Goal: Task Accomplishment & Management: Manage account settings

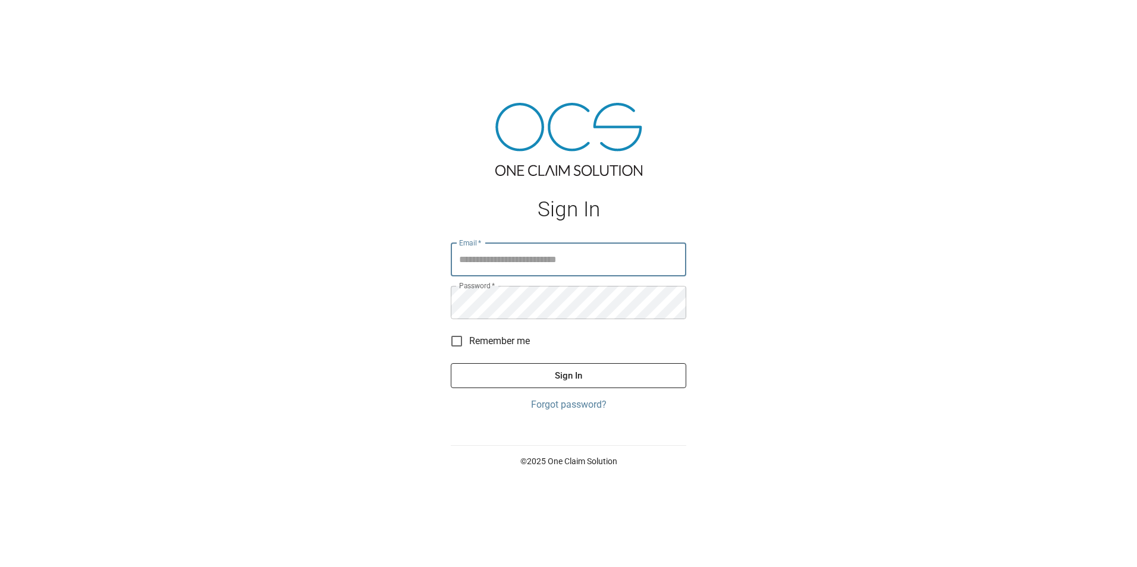
type input "**********"
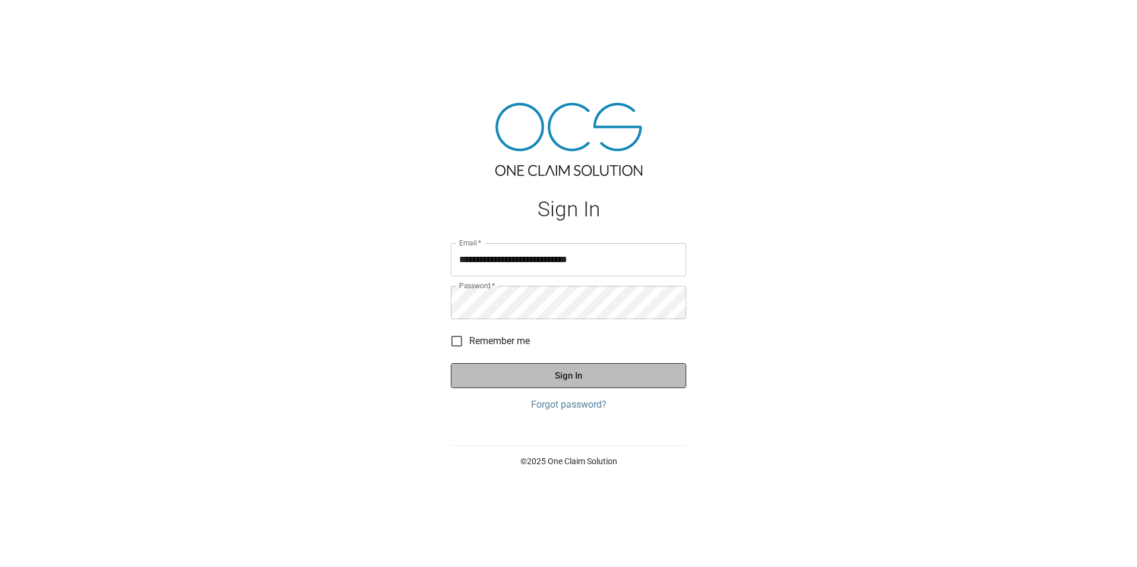
click at [592, 375] on button "Sign In" at bounding box center [568, 375] width 235 height 25
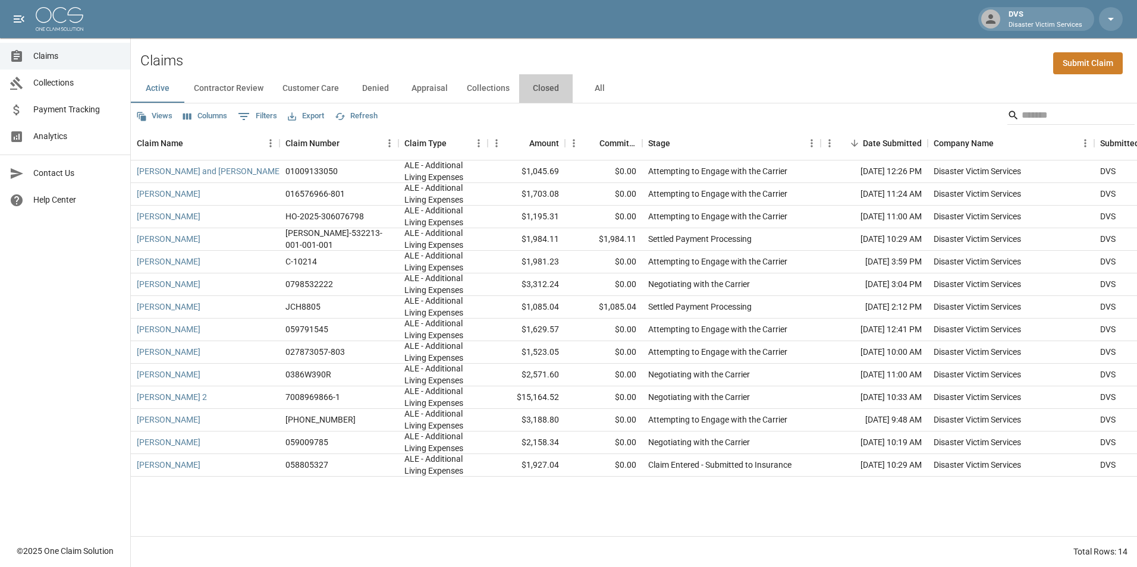
click at [534, 86] on button "Closed" at bounding box center [546, 88] width 54 height 29
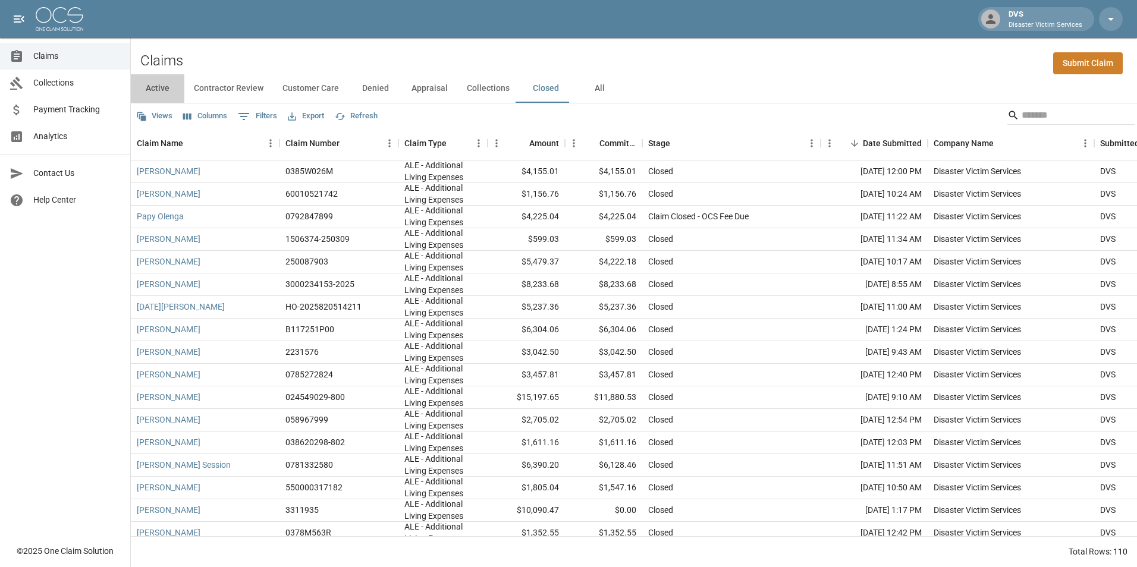
click at [154, 87] on button "Active" at bounding box center [158, 88] width 54 height 29
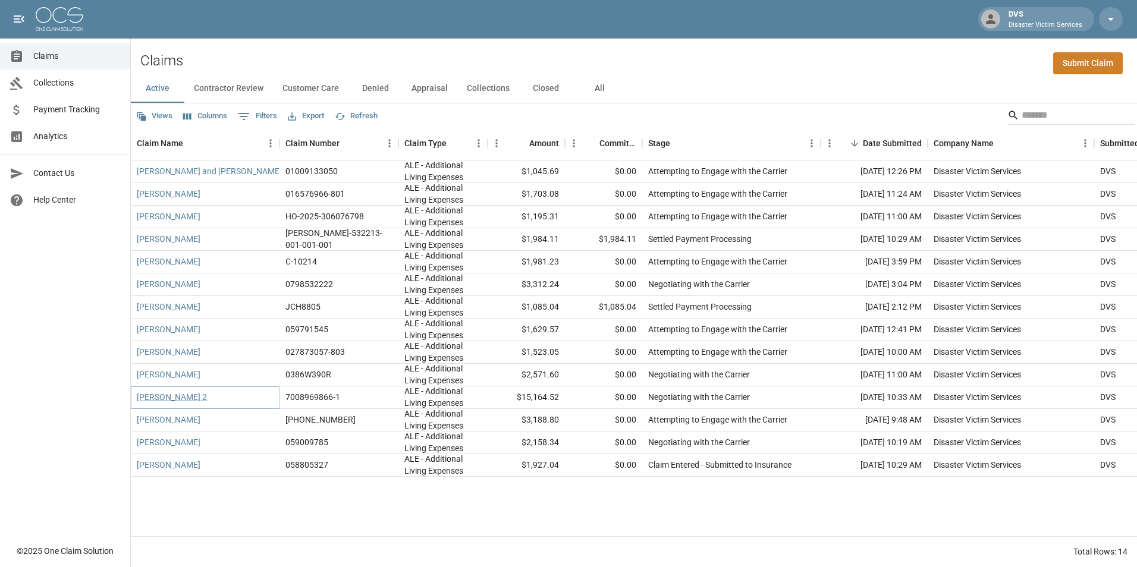
click at [183, 392] on link "[PERSON_NAME] 2" at bounding box center [172, 397] width 70 height 12
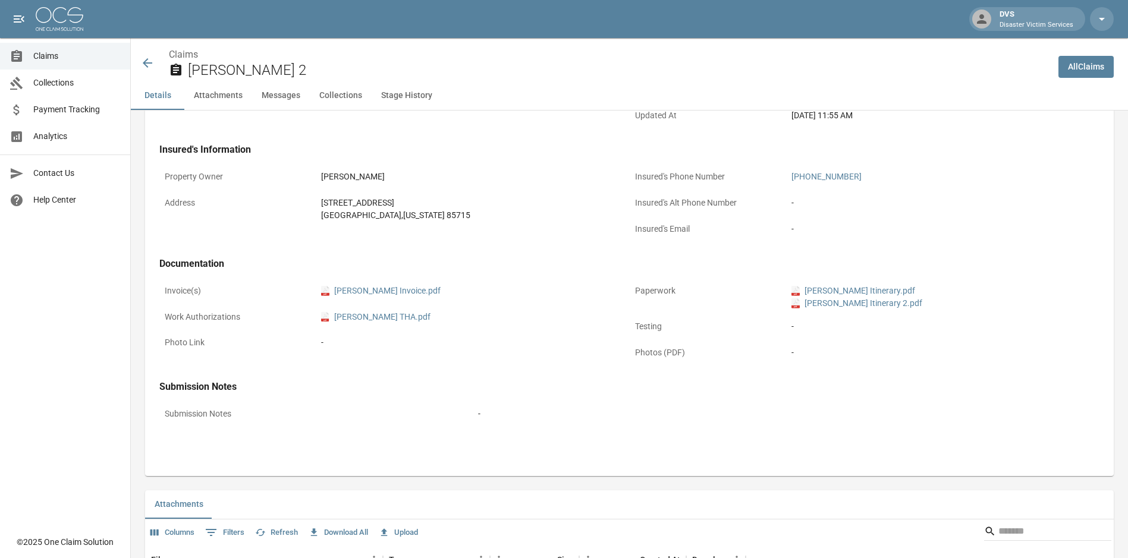
scroll to position [321, 0]
click at [411, 293] on link "pdf [PERSON_NAME] Invoice.pdf" at bounding box center [380, 290] width 119 height 12
click at [79, 48] on link "Claims" at bounding box center [65, 56] width 130 height 27
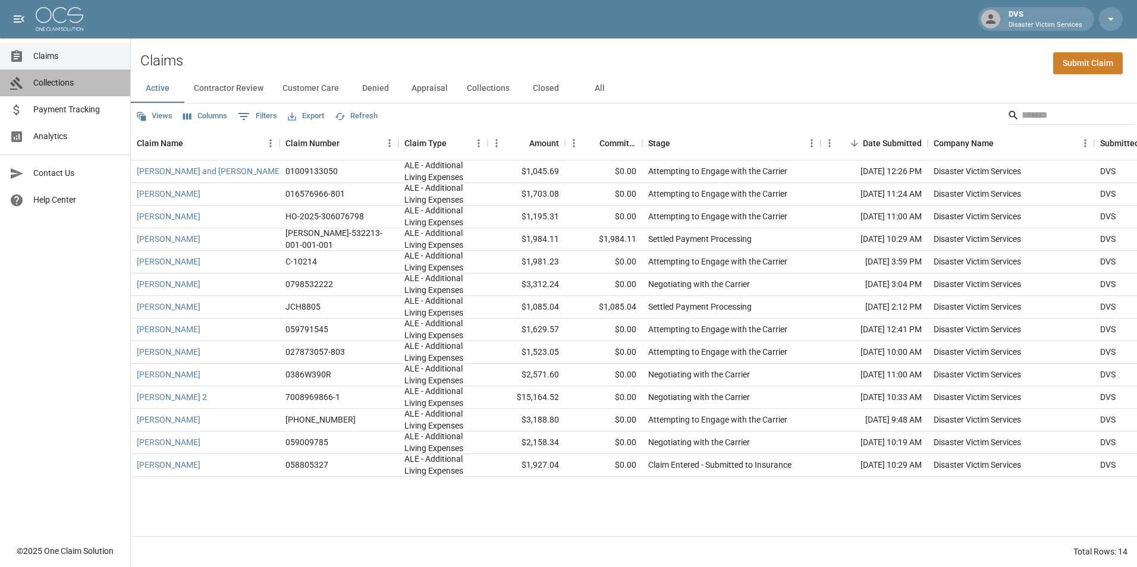
click at [79, 71] on link "Collections" at bounding box center [65, 83] width 130 height 27
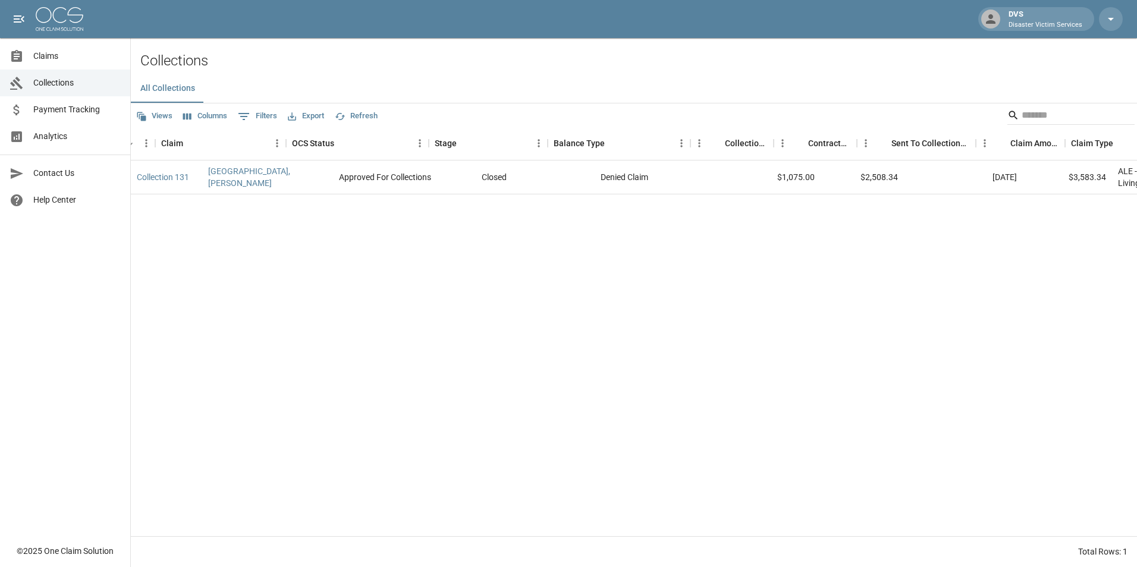
scroll to position [0, 64]
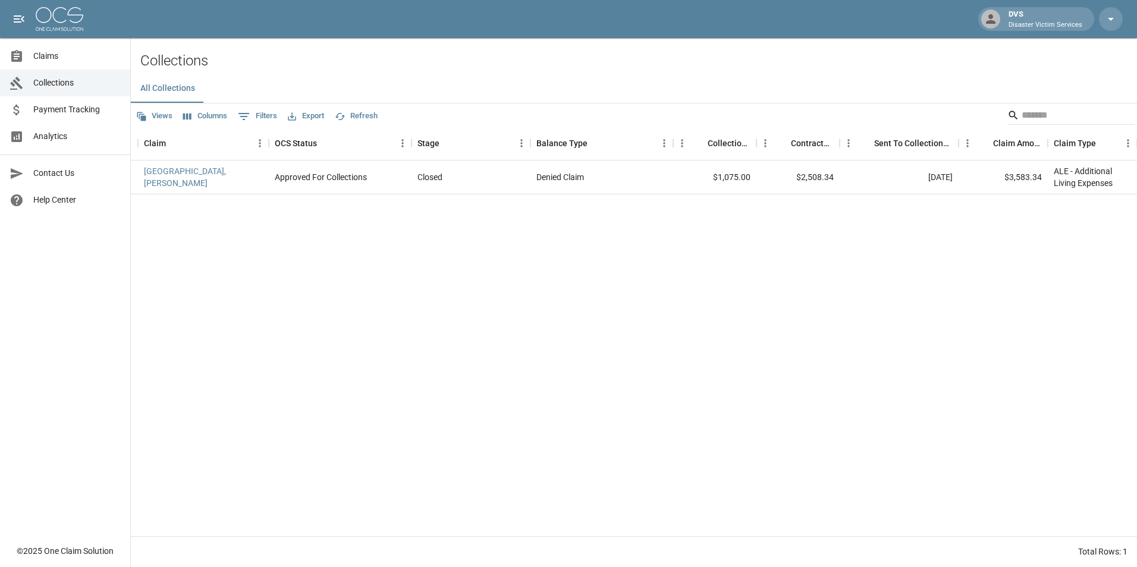
click at [78, 112] on span "Payment Tracking" at bounding box center [76, 109] width 87 height 12
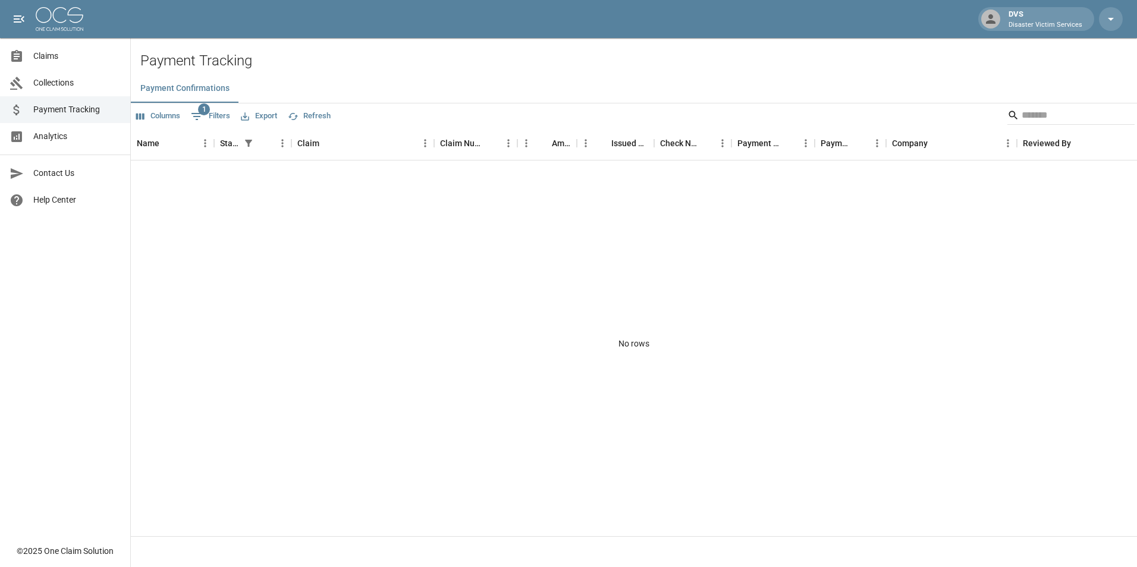
click at [96, 84] on span "Collections" at bounding box center [76, 83] width 87 height 12
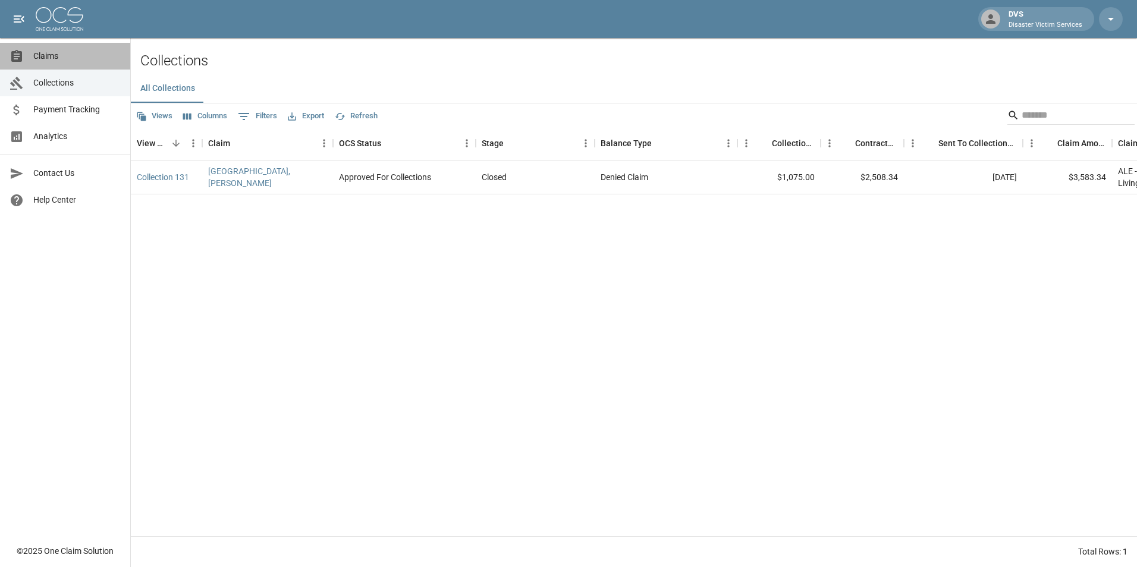
click at [99, 54] on span "Claims" at bounding box center [76, 56] width 87 height 12
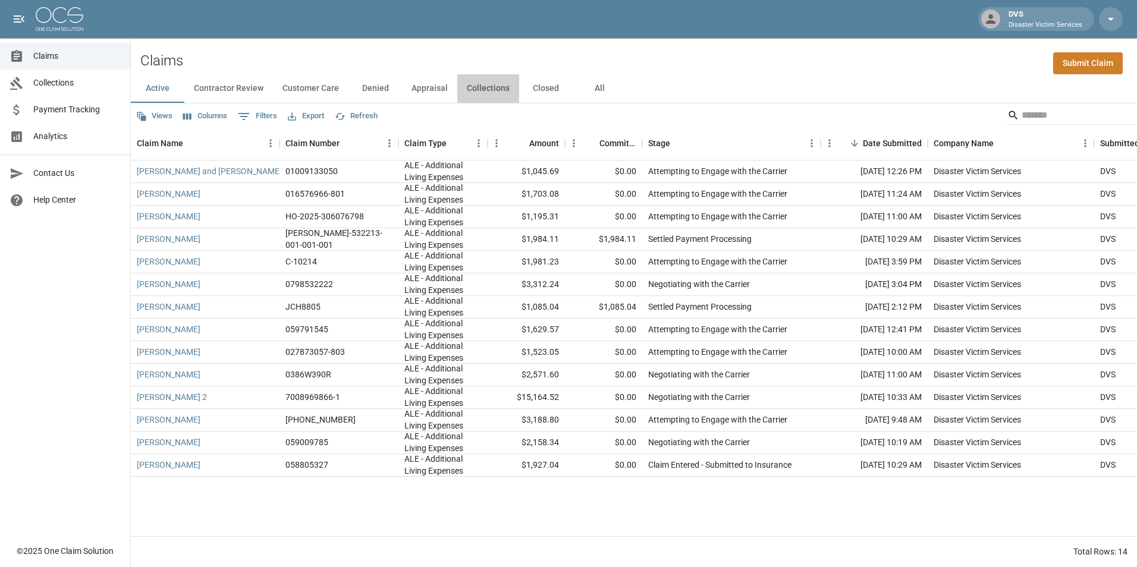
click at [473, 95] on button "Collections" at bounding box center [488, 88] width 62 height 29
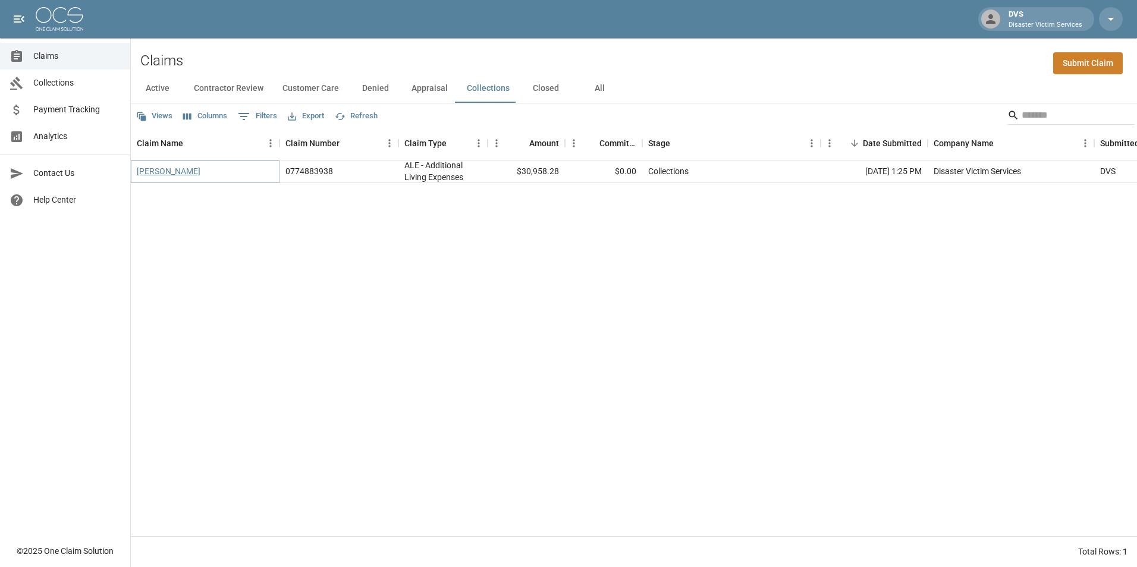
click at [171, 173] on link "[PERSON_NAME]" at bounding box center [169, 171] width 64 height 12
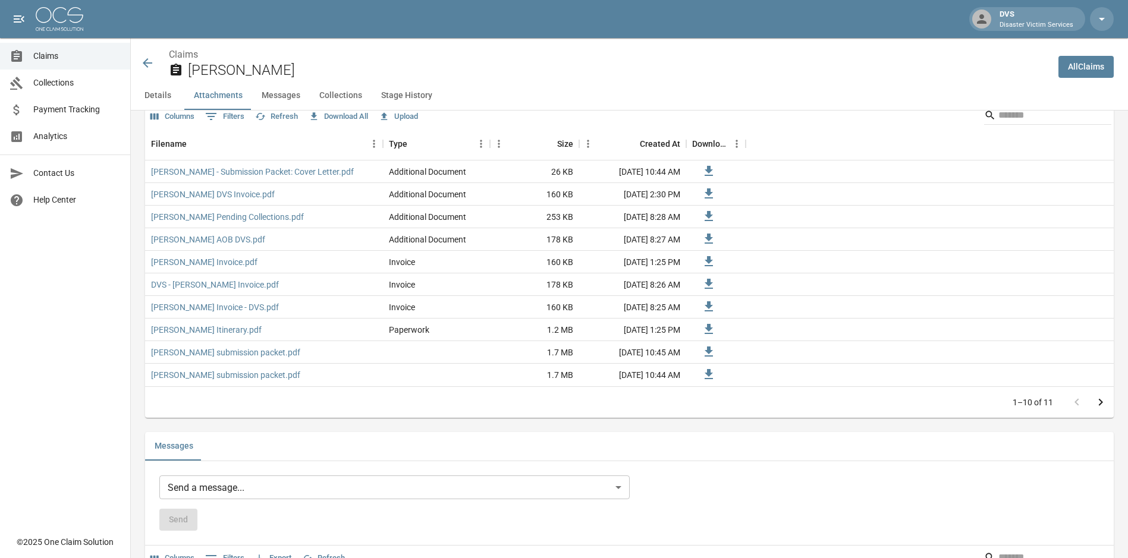
scroll to position [771, 9]
click at [200, 240] on link "[PERSON_NAME] AOB DVS.pdf" at bounding box center [208, 240] width 114 height 12
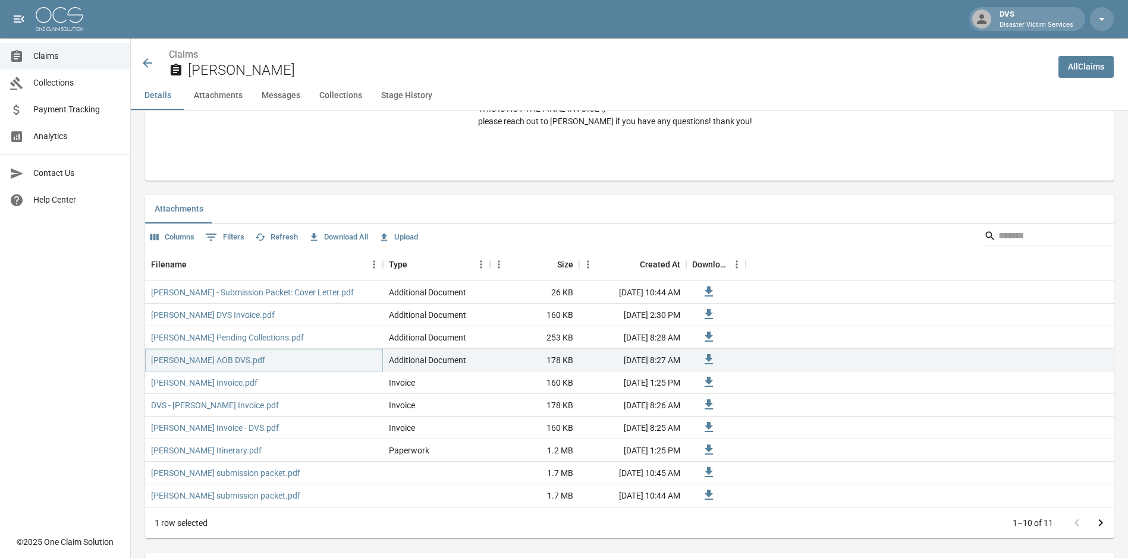
scroll to position [649, 9]
click at [244, 341] on link "[PERSON_NAME] Pending Collections.pdf" at bounding box center [227, 340] width 153 height 12
